Goal: Contribute content

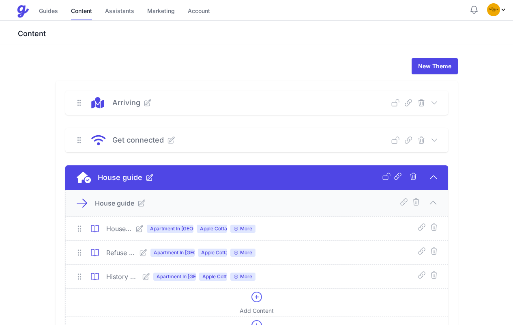
click at [147, 216] on div "House Manual 🏡 Apartment In [GEOGRAPHIC_DATA] [GEOGRAPHIC_DATA] Frome More" at bounding box center [256, 266] width 383 height 100
click at [143, 248] on icon at bounding box center [143, 252] width 8 height 8
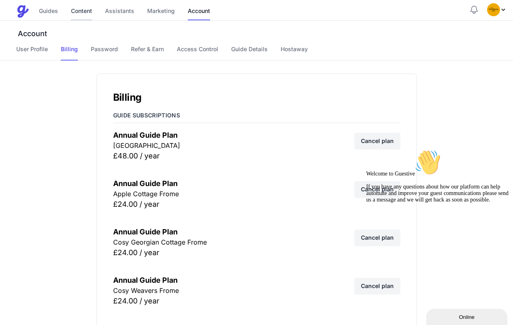
click at [77, 8] on link "Content" at bounding box center [81, 11] width 21 height 17
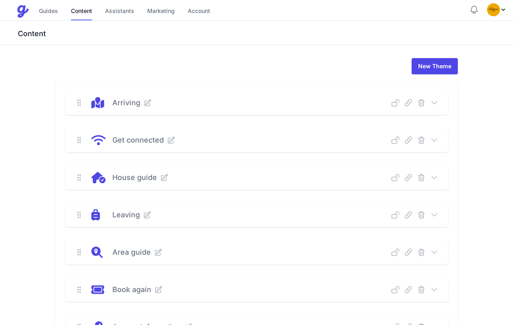
click at [78, 10] on link "Content" at bounding box center [81, 11] width 21 height 17
click at [434, 179] on icon at bounding box center [435, 177] width 8 height 8
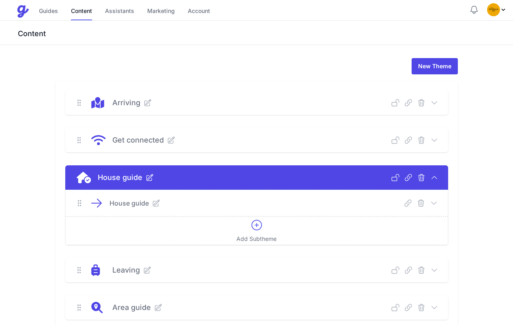
click at [433, 203] on icon at bounding box center [433, 202] width 5 height 2
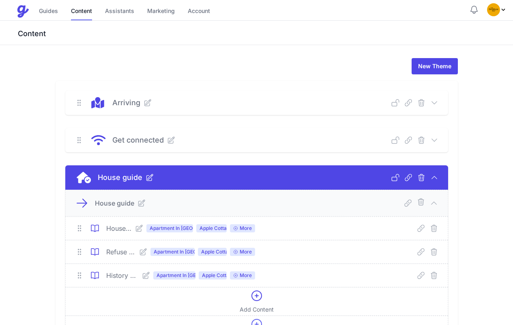
scroll to position [67, 0]
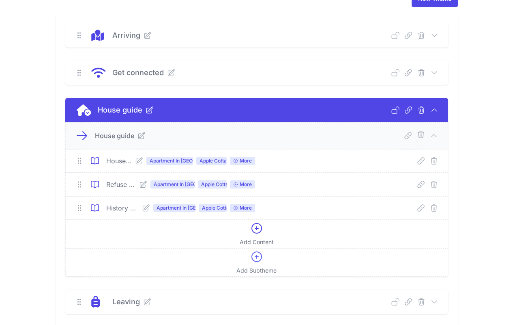
click at [145, 187] on icon at bounding box center [143, 184] width 6 height 6
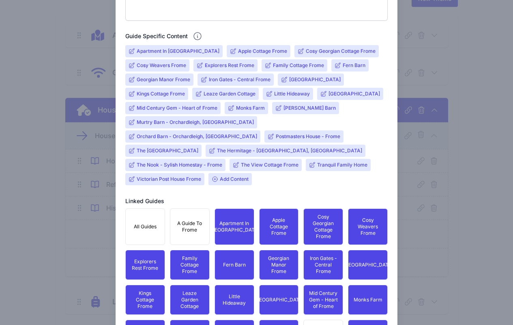
scroll to position [230, 0]
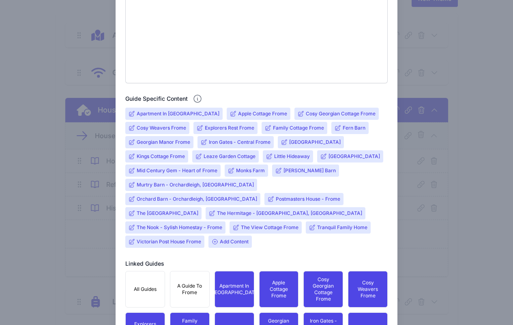
click at [340, 210] on input "The Hermitage - [GEOGRAPHIC_DATA], [GEOGRAPHIC_DATA]" at bounding box center [289, 213] width 145 height 6
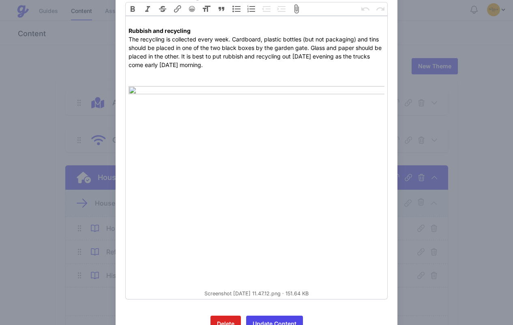
scroll to position [99, 0]
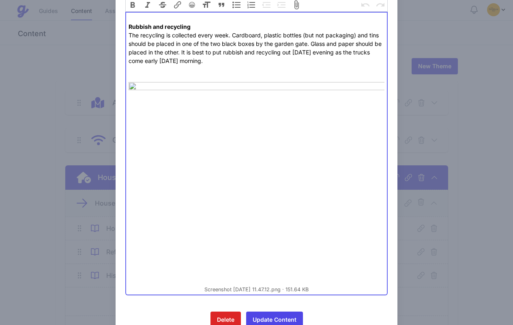
click at [287, 193] on img at bounding box center [257, 184] width 256 height 204
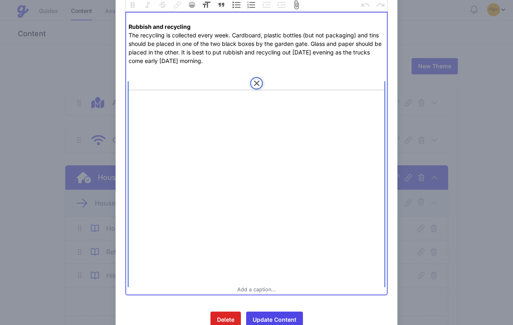
click at [264, 77] on div "Remove" at bounding box center [257, 83] width 256 height 12
click at [255, 77] on button "Remove" at bounding box center [256, 83] width 12 height 12
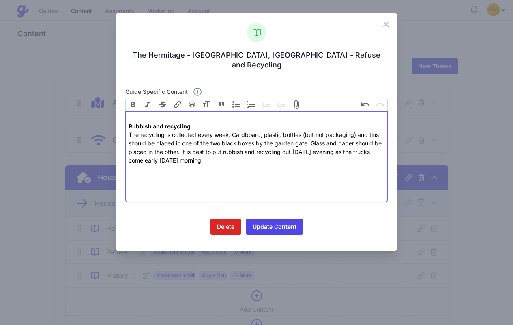
type trix-editor "<div><br><strong>Rubbish and recycling<br></strong>The recycling is collected e…"
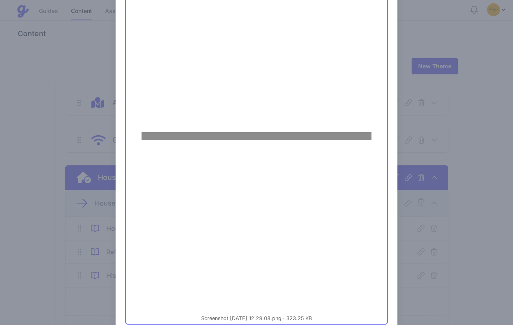
scroll to position [278, 0]
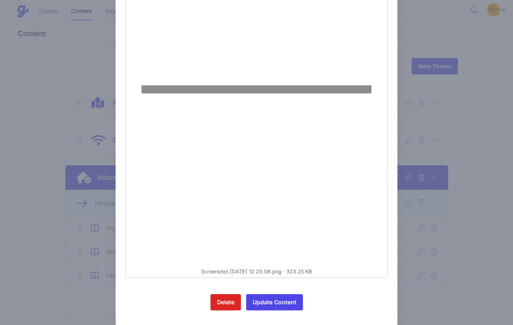
click at [291, 256] on figure "Screenshot [DATE] 12.29.08.png 323.25 KB" at bounding box center [257, 89] width 256 height 371
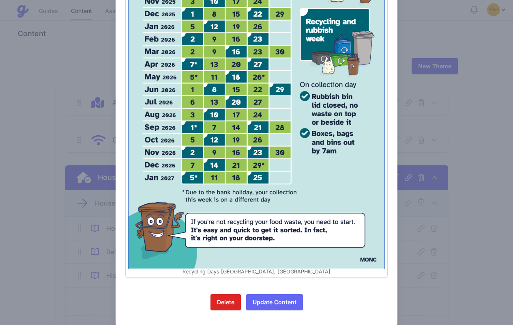
type textarea "Recycling Days [GEOGRAPHIC_DATA], [GEOGRAPHIC_DATA]"
click at [271, 294] on button "Update Content" at bounding box center [274, 302] width 57 height 16
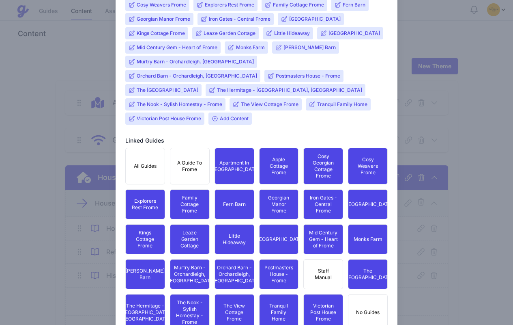
scroll to position [320, 0]
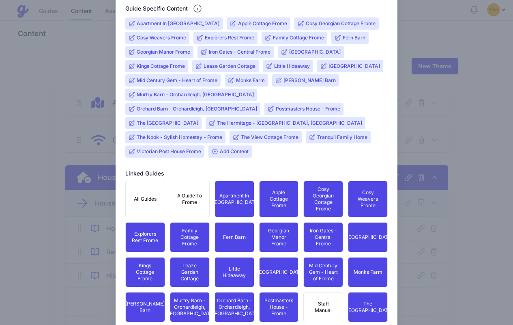
click at [338, 120] on input "The Hermitage - [GEOGRAPHIC_DATA], [GEOGRAPHIC_DATA]" at bounding box center [289, 123] width 145 height 6
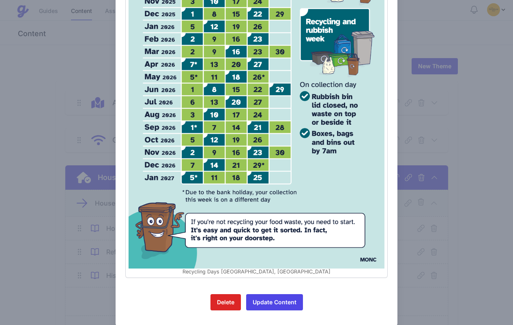
scroll to position [248, 0]
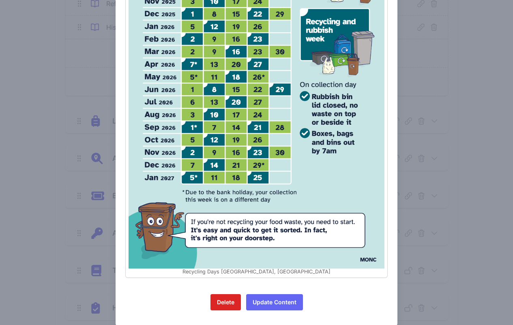
click at [284, 294] on button "Update Content" at bounding box center [274, 302] width 57 height 16
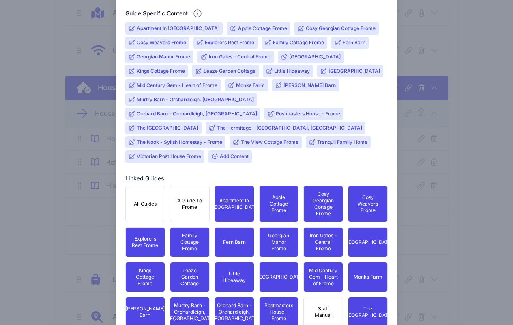
scroll to position [247, 0]
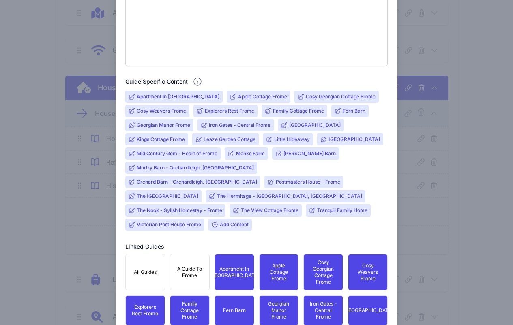
click at [177, 94] on input "Apartment In [GEOGRAPHIC_DATA]" at bounding box center [178, 96] width 83 height 6
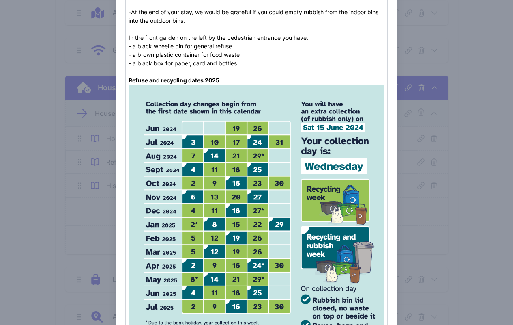
scroll to position [173, 0]
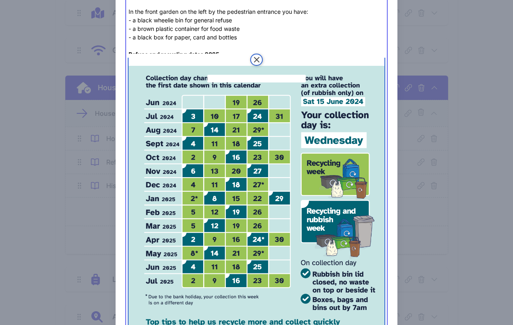
click at [256, 108] on img at bounding box center [257, 239] width 256 height 363
click at [255, 60] on button "Remove" at bounding box center [256, 60] width 12 height 12
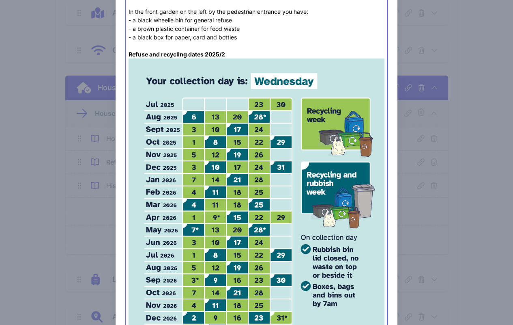
type trix-editor "<div><strong>Rubbish and Recycling</strong><br>-Refuse bins can be found in the…"
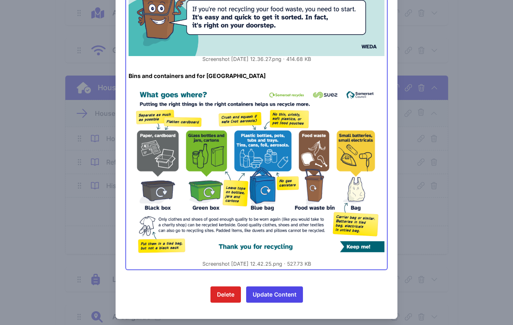
scroll to position [192, 0]
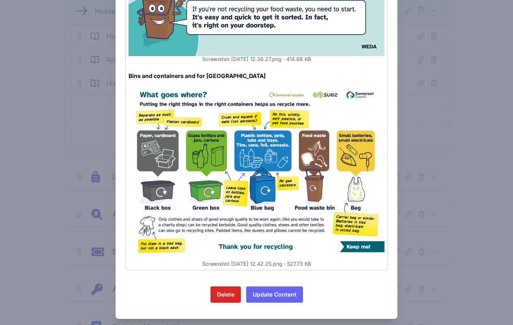
click at [279, 286] on button "Update Content" at bounding box center [274, 294] width 57 height 16
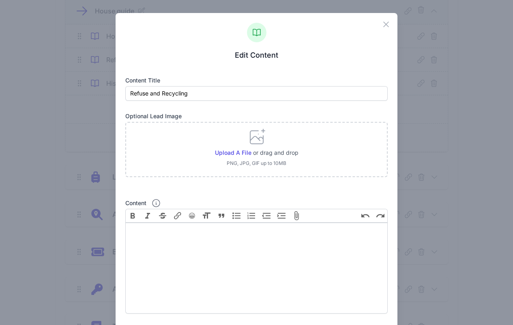
scroll to position [240, 0]
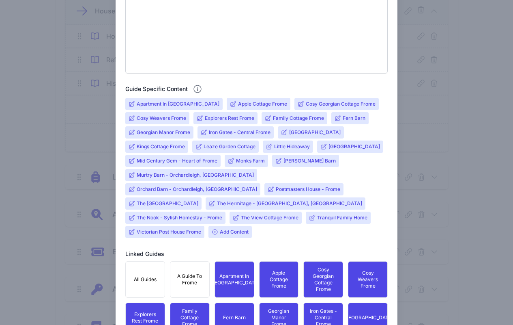
click at [157, 102] on input "Apartment In [GEOGRAPHIC_DATA]" at bounding box center [178, 104] width 83 height 6
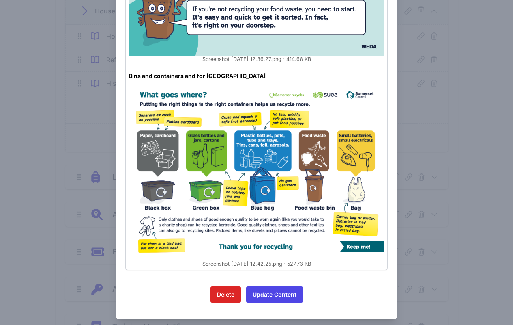
scroll to position [407, 0]
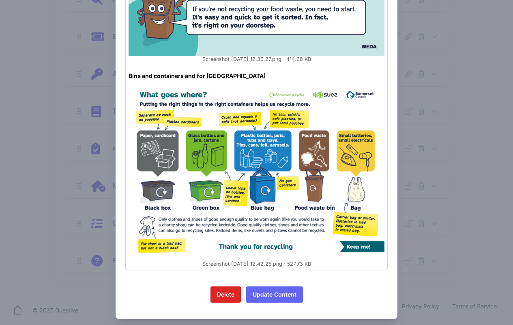
click at [270, 287] on button "Update Content" at bounding box center [274, 294] width 57 height 16
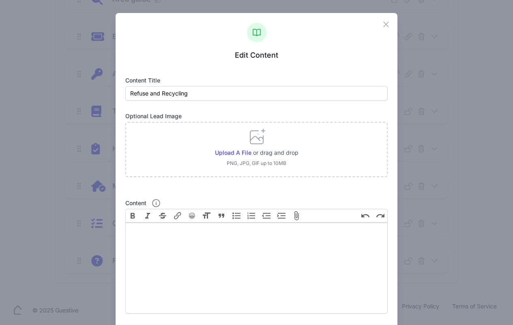
scroll to position [280, 0]
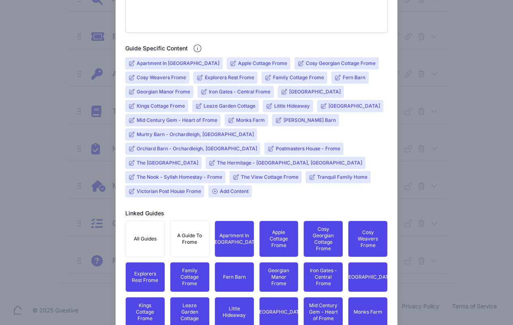
click at [156, 89] on input "Georgian Manor Frome" at bounding box center [164, 91] width 54 height 6
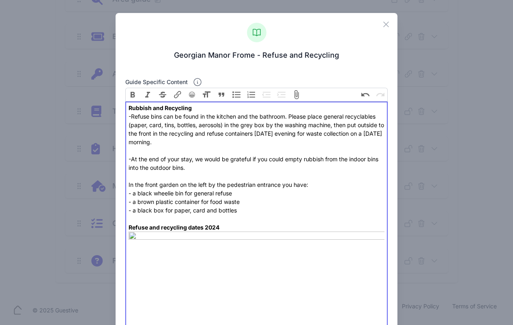
scroll to position [67, 0]
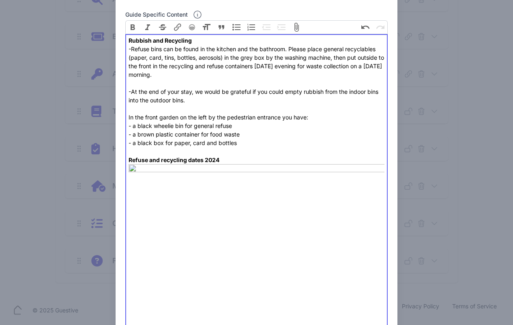
click at [251, 153] on div "Rubbish and Recycling -Refuse bins can be found in the kitchen and the bathroom…" at bounding box center [257, 100] width 256 height 128
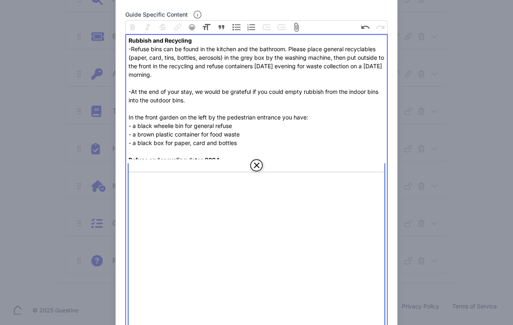
click at [253, 165] on button "Remove" at bounding box center [256, 165] width 12 height 12
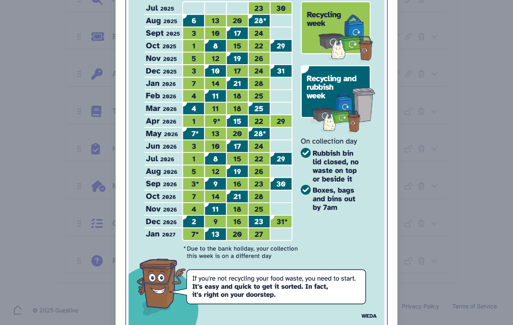
scroll to position [108, 0]
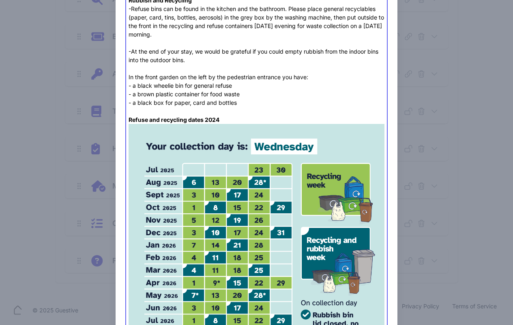
click at [221, 121] on div "Rubbish and Recycling -Refuse bins can be found in the kitchen and the bathroom…" at bounding box center [257, 60] width 256 height 128
type trix-editor "<div><strong>Rubbish and Recycling</strong><br>-Refuse bins can be found in the…"
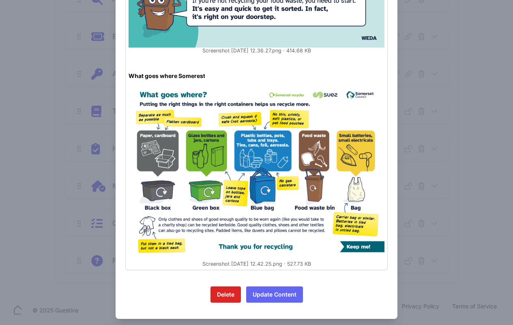
click at [277, 289] on button "Update Content" at bounding box center [274, 294] width 57 height 16
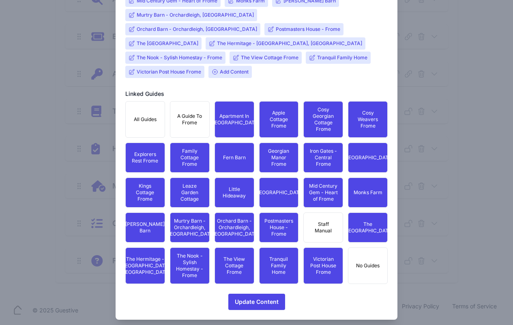
scroll to position [258, 0]
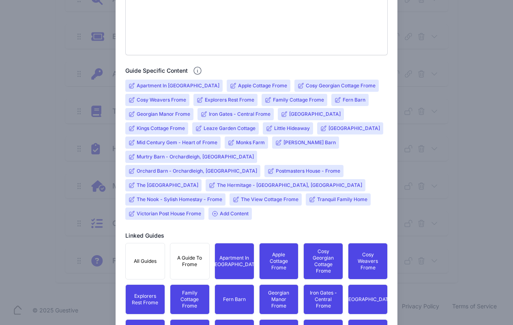
click at [238, 83] on input "Apple Cottage Frome" at bounding box center [262, 85] width 49 height 6
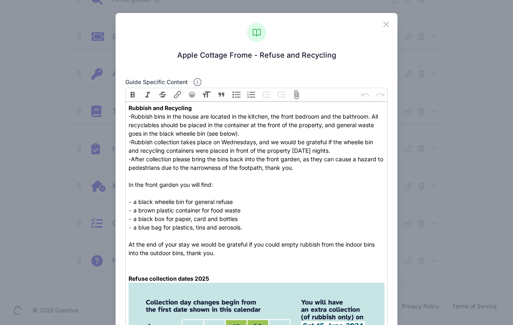
scroll to position [165, 0]
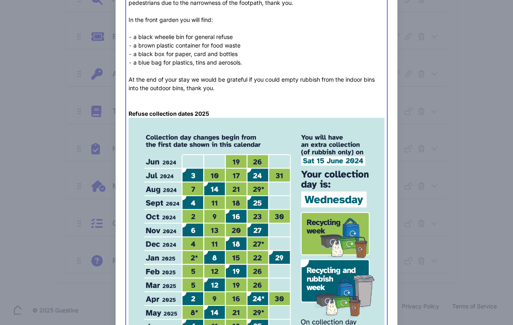
click at [254, 193] on img at bounding box center [257, 299] width 256 height 363
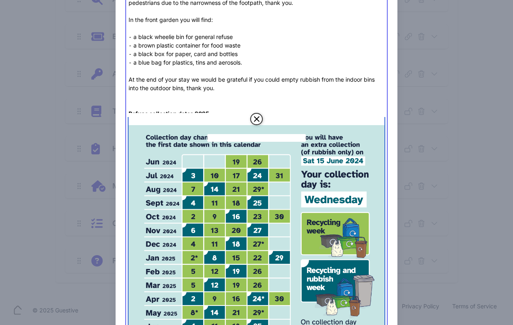
click at [255, 121] on button "Remove" at bounding box center [256, 119] width 12 height 12
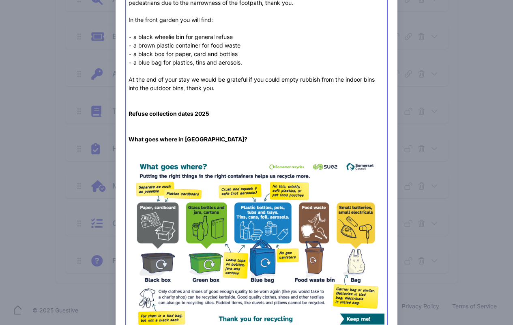
paste trix-editor "figure data-trix-attachment="{&quot;contentType&quot;:&quot;image/png&quot;,&qu…"
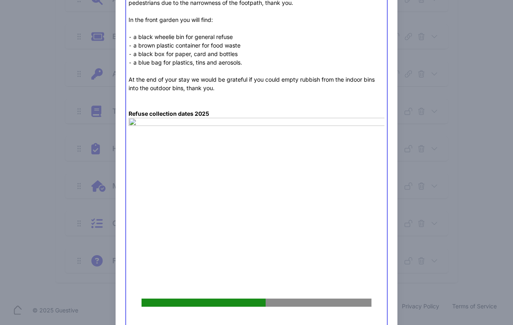
click at [211, 114] on div "Rubbish and Recycling -Rubbish bins in the house are located in the kitchen, th…" at bounding box center [257, 28] width 256 height 179
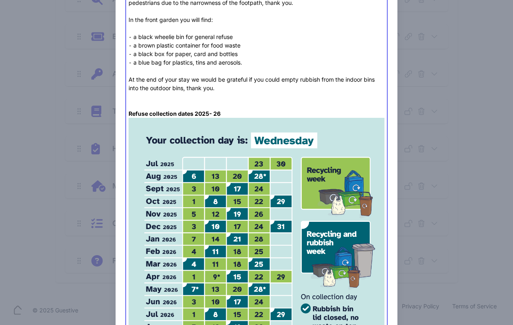
type trix-editor "<lor><ipsumd>Sitamet con Adipiscin </elitse><do>-Eiusmod temp in utl etdol mag …"
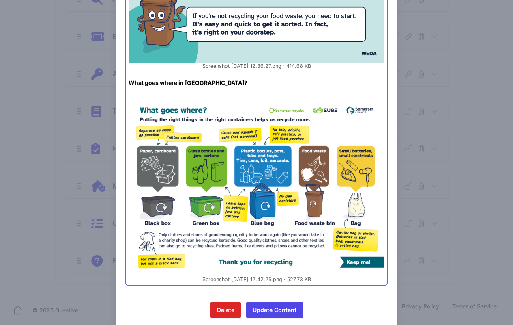
scroll to position [598, 0]
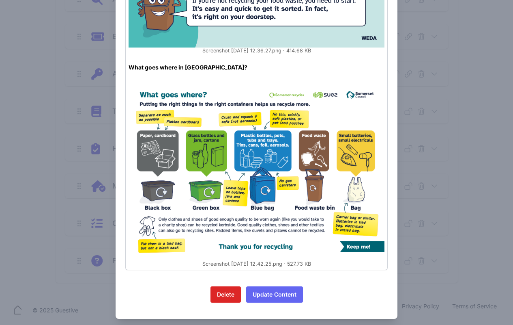
click at [268, 289] on button "Update Content" at bounding box center [274, 294] width 57 height 16
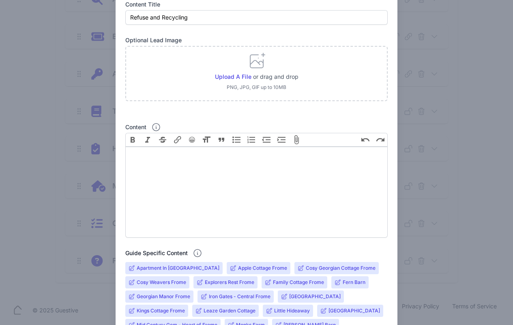
scroll to position [240, 0]
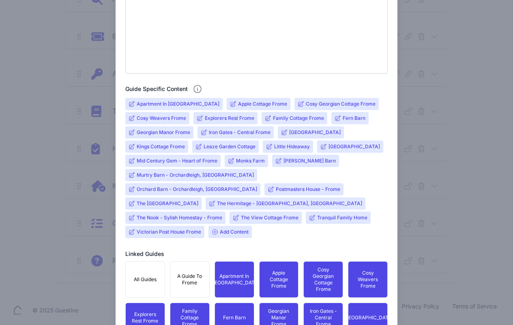
click at [299, 117] on input "Family Cottage Frome" at bounding box center [298, 118] width 51 height 6
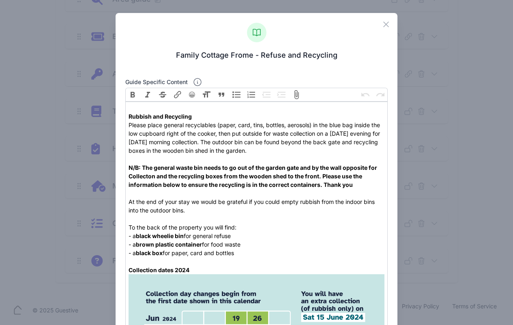
scroll to position [157, 0]
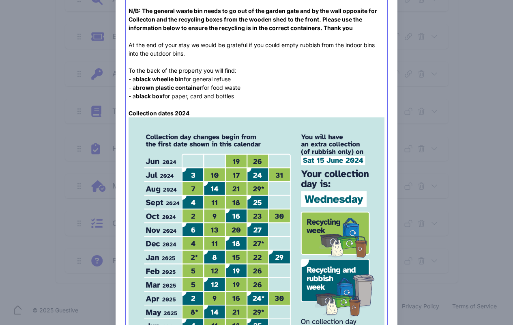
click at [271, 111] on div "Rubbish and Recycling Please place general recyclables (paper, card, tins, bott…" at bounding box center [257, 32] width 256 height 170
click at [265, 99] on div "Rubbish and Recycling Please place general recyclables (paper, card, tins, bott…" at bounding box center [257, 32] width 256 height 170
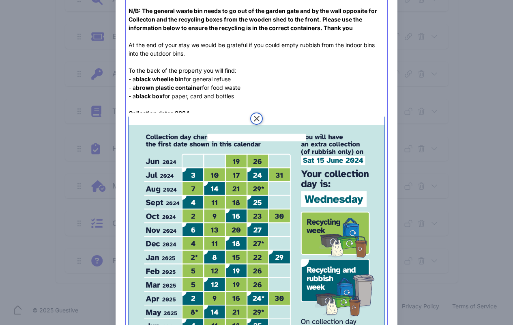
drag, startPoint x: 257, startPoint y: 130, endPoint x: 257, endPoint y: 174, distance: 43.8
click at [257, 131] on img at bounding box center [257, 298] width 256 height 363
click at [254, 119] on button "Remove" at bounding box center [256, 118] width 12 height 12
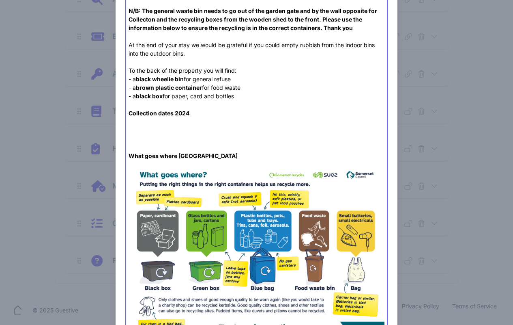
paste trix-editor "figure data-trix-attachment="{&quot;contentType&quot;:&quot;image/png&quot;,&qu…"
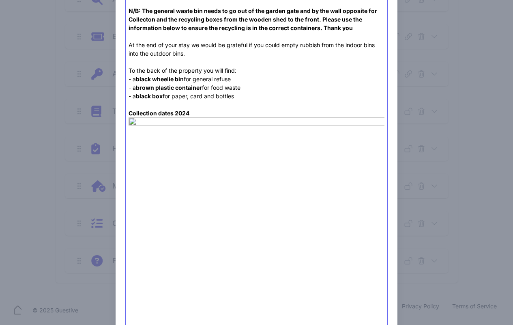
click at [193, 113] on div "Rubbish and Recycling Please place general recyclables (paper, card, tins, bott…" at bounding box center [257, 32] width 256 height 170
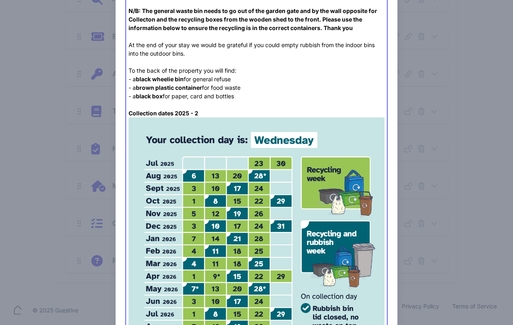
type trix-editor "<div><br><strong>Rubbish and Recycling</strong><br>Please place general recycla…"
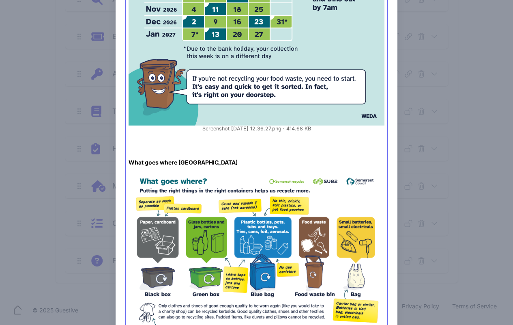
scroll to position [598, 0]
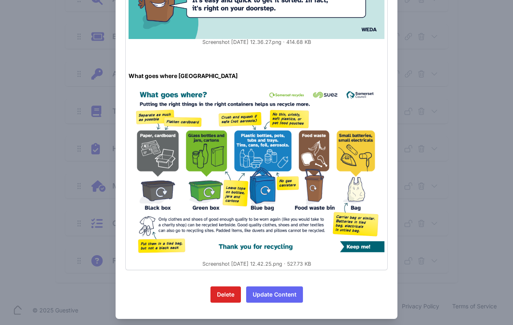
click at [268, 291] on button "Update Content" at bounding box center [274, 294] width 57 height 16
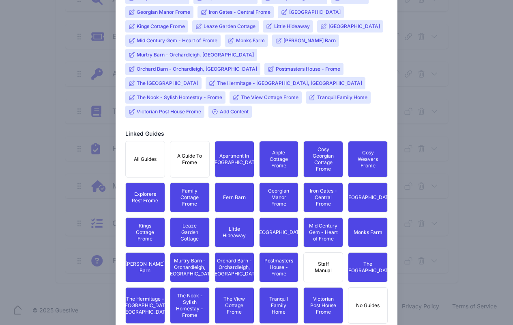
scroll to position [217, 0]
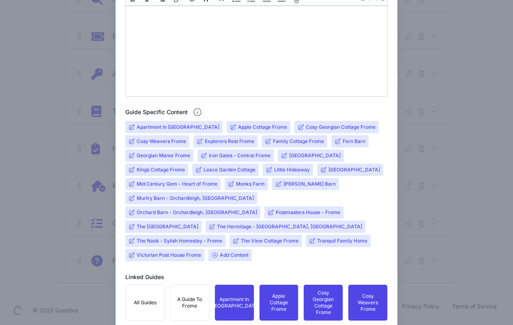
click at [329, 173] on input "[GEOGRAPHIC_DATA]" at bounding box center [355, 169] width 52 height 6
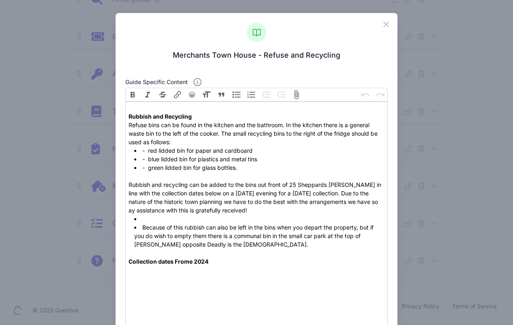
scroll to position [157, 0]
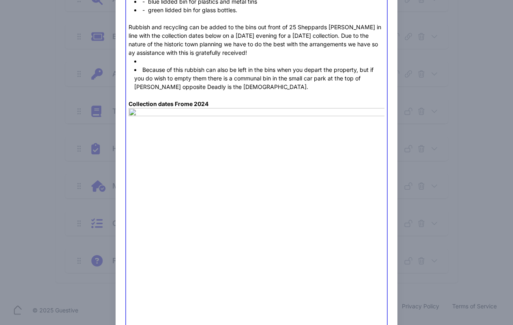
click at [256, 108] on div "Collection dates Frome 2024" at bounding box center [257, 99] width 256 height 17
click at [241, 119] on img at bounding box center [257, 289] width 256 height 363
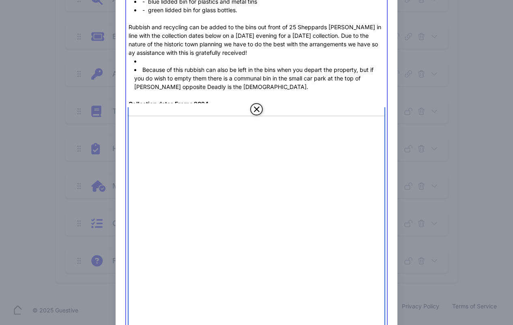
click at [252, 109] on button "Remove" at bounding box center [256, 109] width 12 height 12
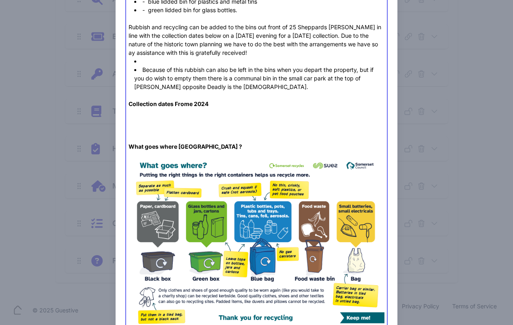
click at [210, 106] on div "Collection dates Frome 2024" at bounding box center [257, 99] width 256 height 17
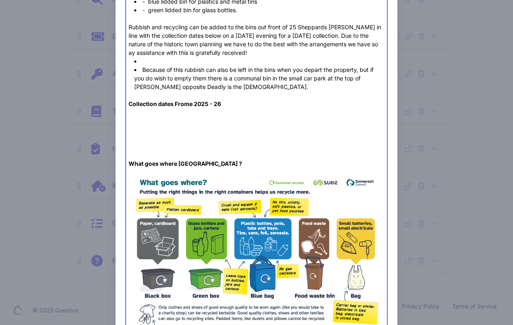
paste trix-editor
type trix-editor "<div><strong><br>Rubbish and Recycling</strong><br>Refuse bins can be found in …"
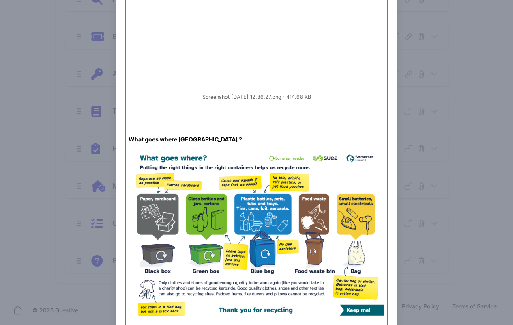
scroll to position [606, 0]
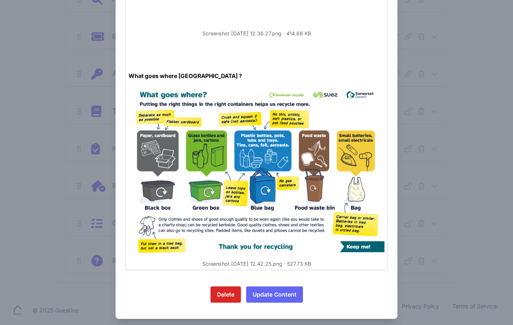
click at [276, 293] on button "Update Content" at bounding box center [274, 294] width 57 height 16
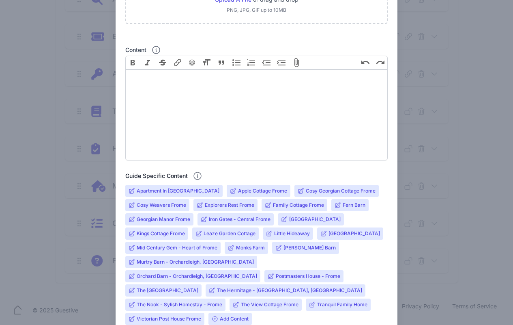
scroll to position [248, 0]
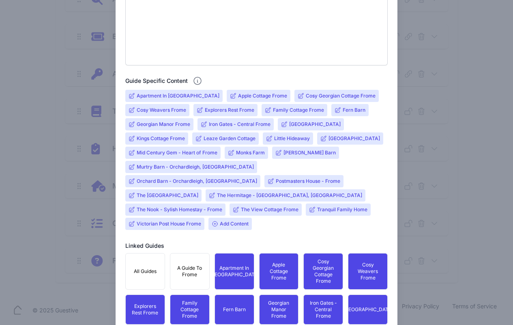
click at [167, 109] on input "Cosy Weavers Frome" at bounding box center [162, 110] width 50 height 6
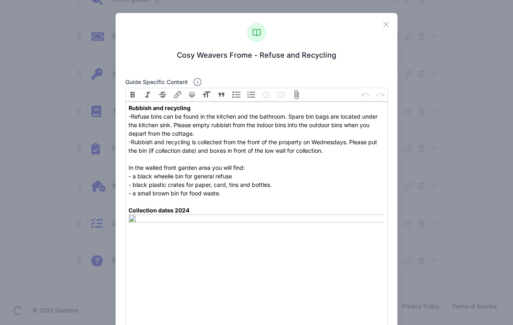
scroll to position [163, 0]
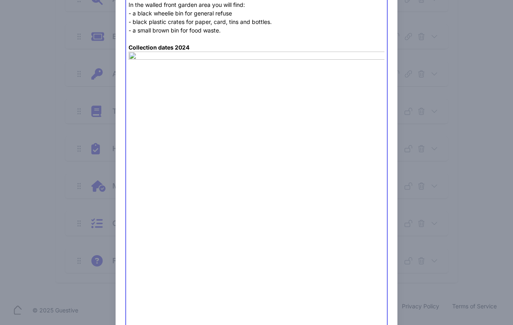
click at [239, 41] on div at bounding box center [257, 39] width 256 height 9
click at [247, 58] on figure "Refuse collection 2024" at bounding box center [257, 236] width 256 height 369
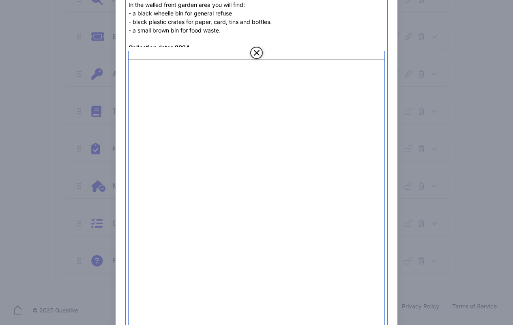
click at [256, 54] on button "Remove" at bounding box center [256, 53] width 12 height 12
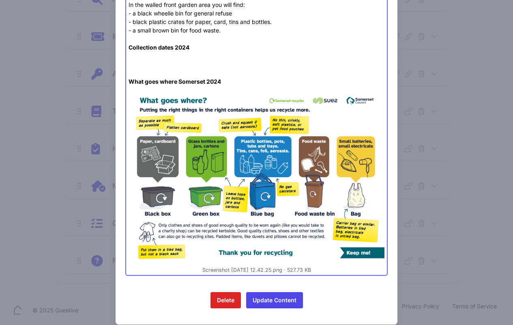
click at [191, 47] on div "Collection dates 2024" at bounding box center [257, 47] width 256 height 9
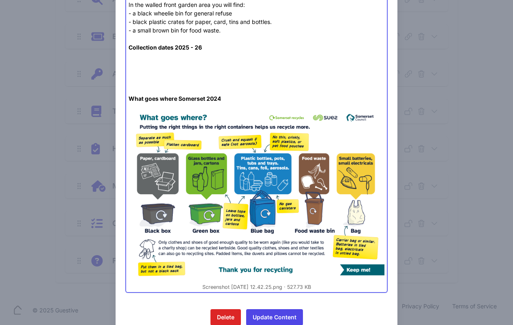
paste trix-editor
type trix-editor "<div><strong>Rubbish and recycling</strong><br>-Refuse bins can be found in the…"
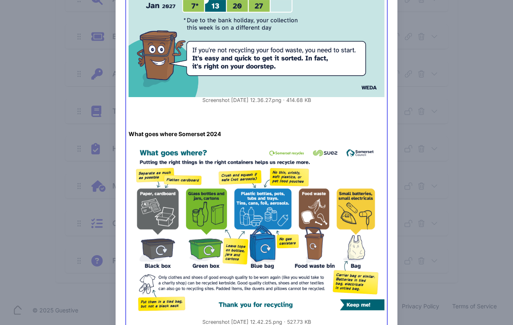
scroll to position [547, 0]
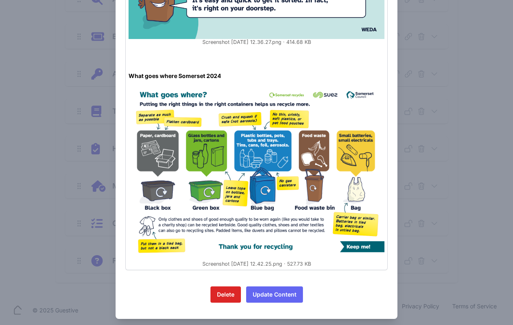
click at [278, 287] on button "Update Content" at bounding box center [274, 294] width 57 height 16
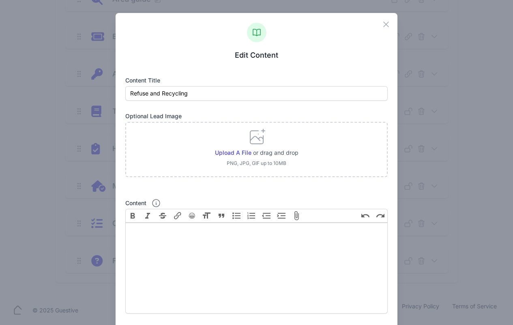
scroll to position [400, 0]
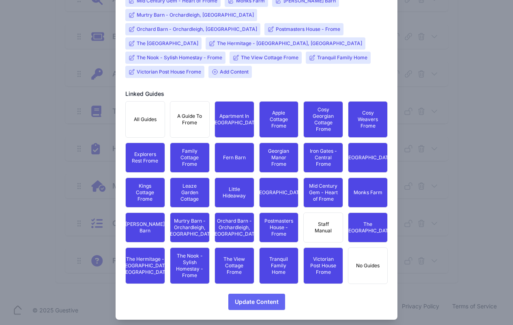
click at [257, 300] on span "Update Content" at bounding box center [257, 301] width 44 height 16
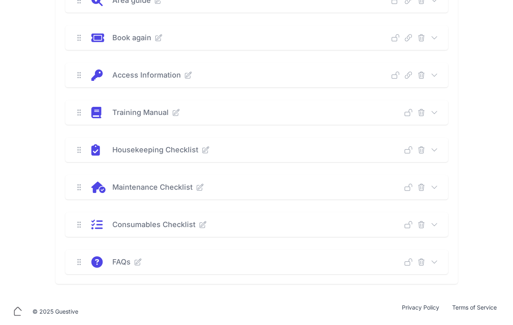
scroll to position [265, 0]
